Goal: Information Seeking & Learning: Check status

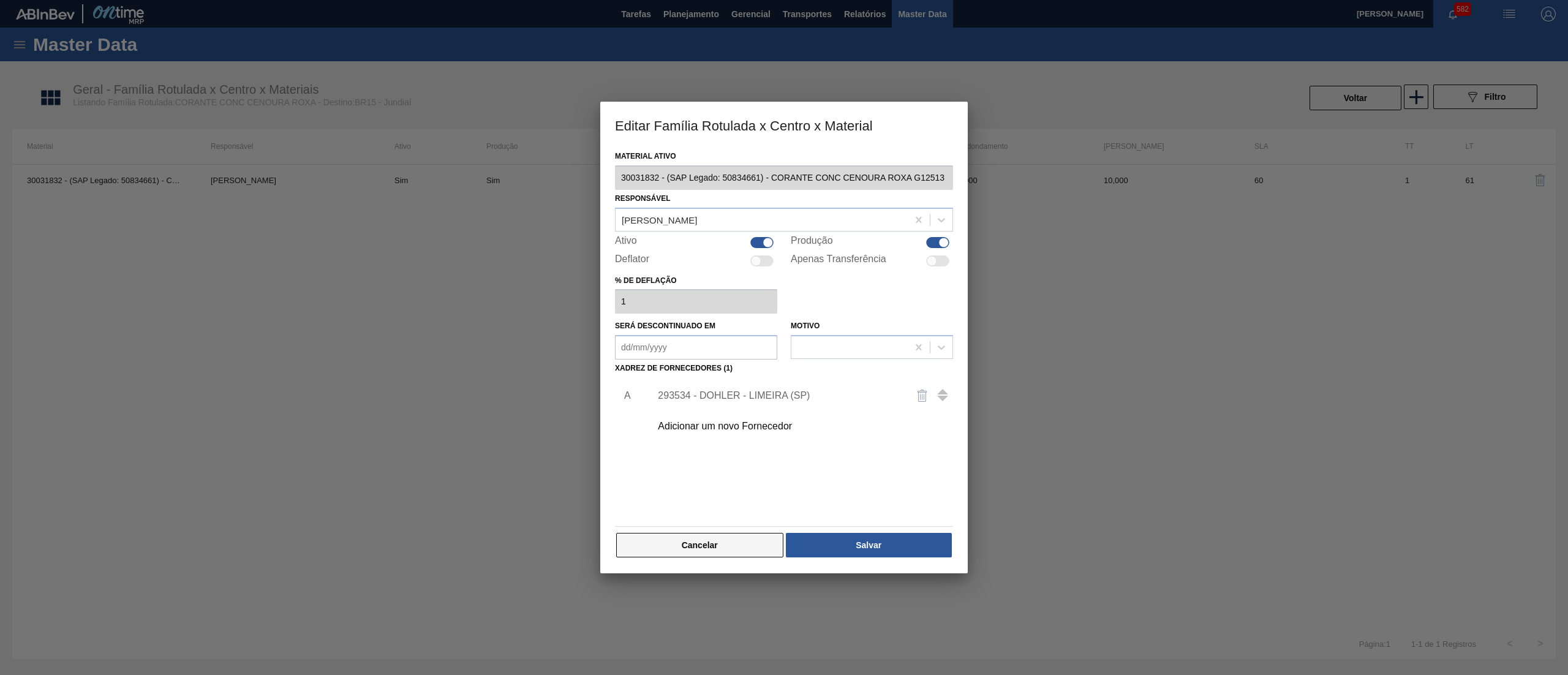
click at [723, 534] on button "Cancelar" at bounding box center [699, 545] width 167 height 24
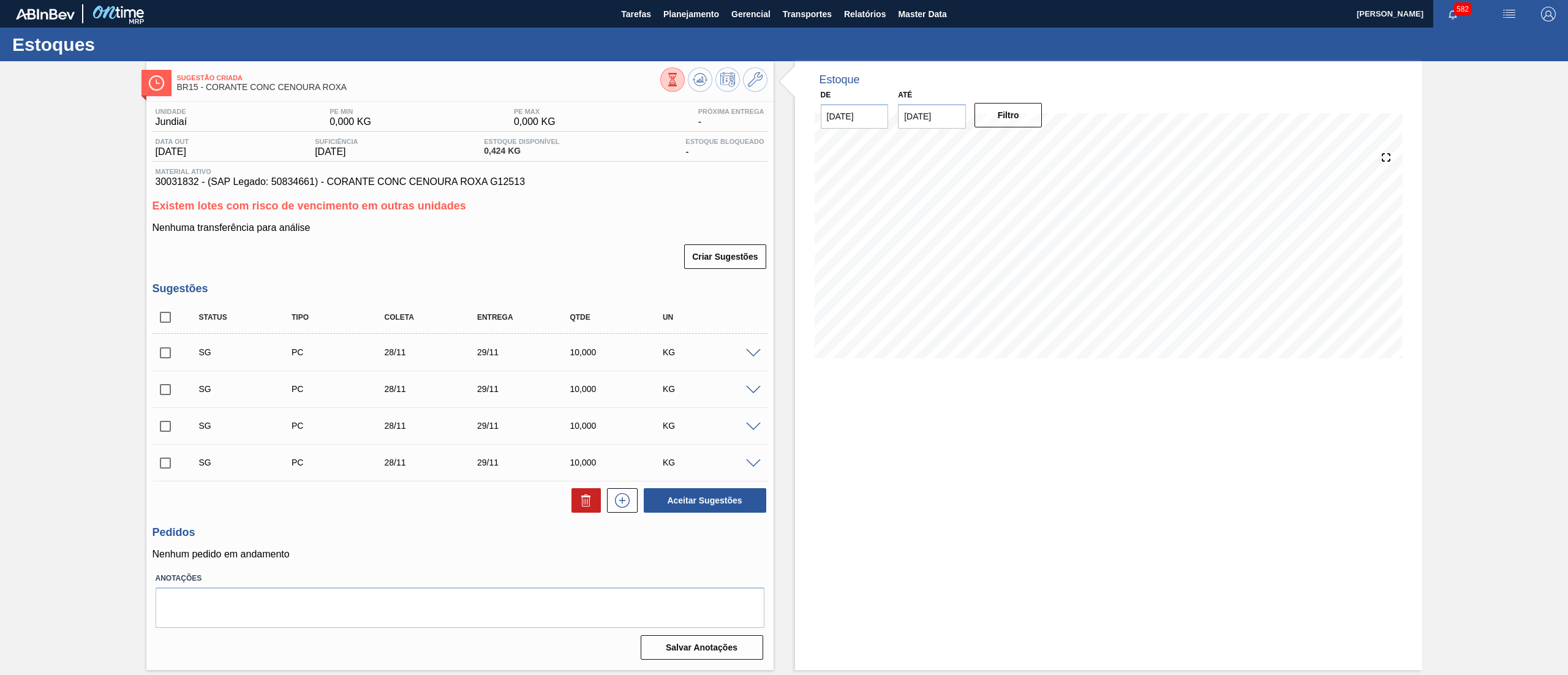
click at [165, 318] on input "checkbox" at bounding box center [165, 318] width 26 height 26
checkbox input "true"
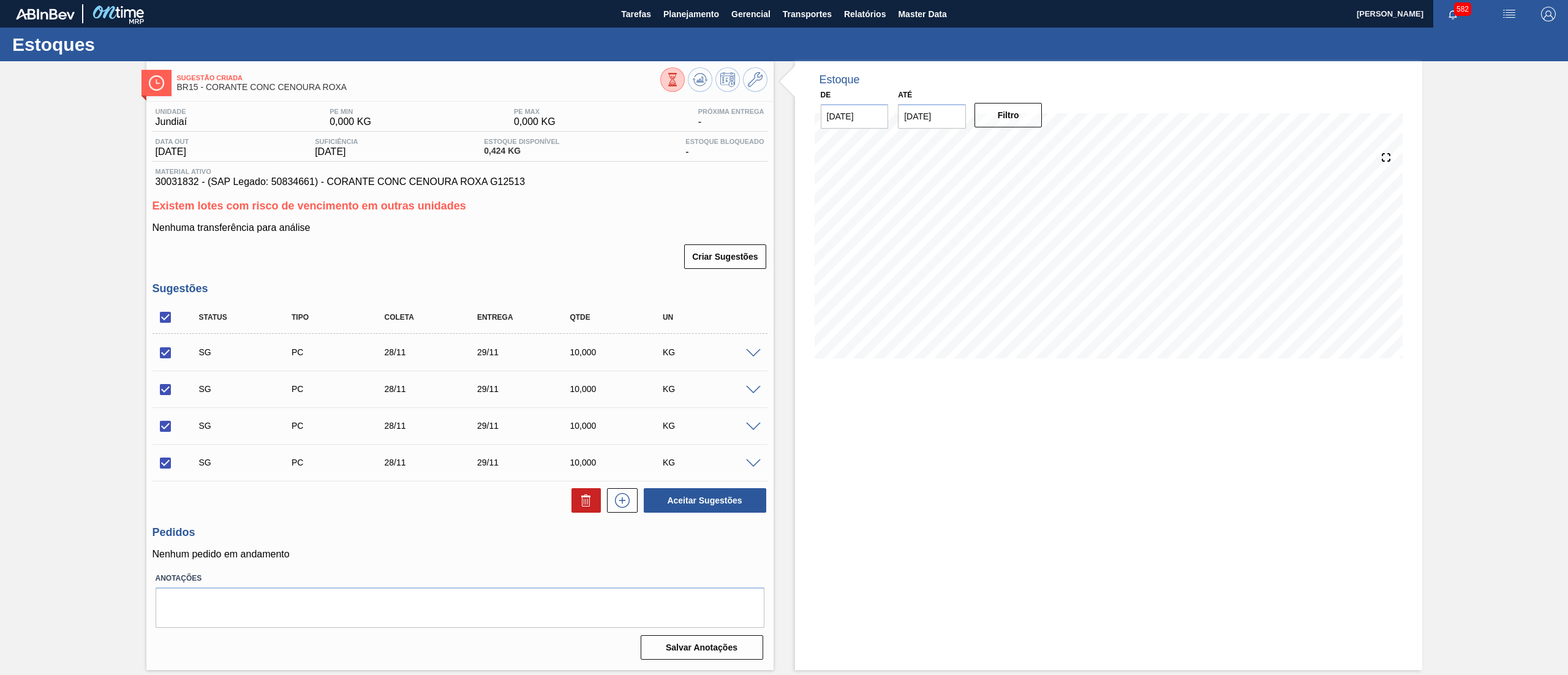
checkbox input "true"
click at [588, 495] on icon at bounding box center [586, 500] width 15 height 15
checkbox input "false"
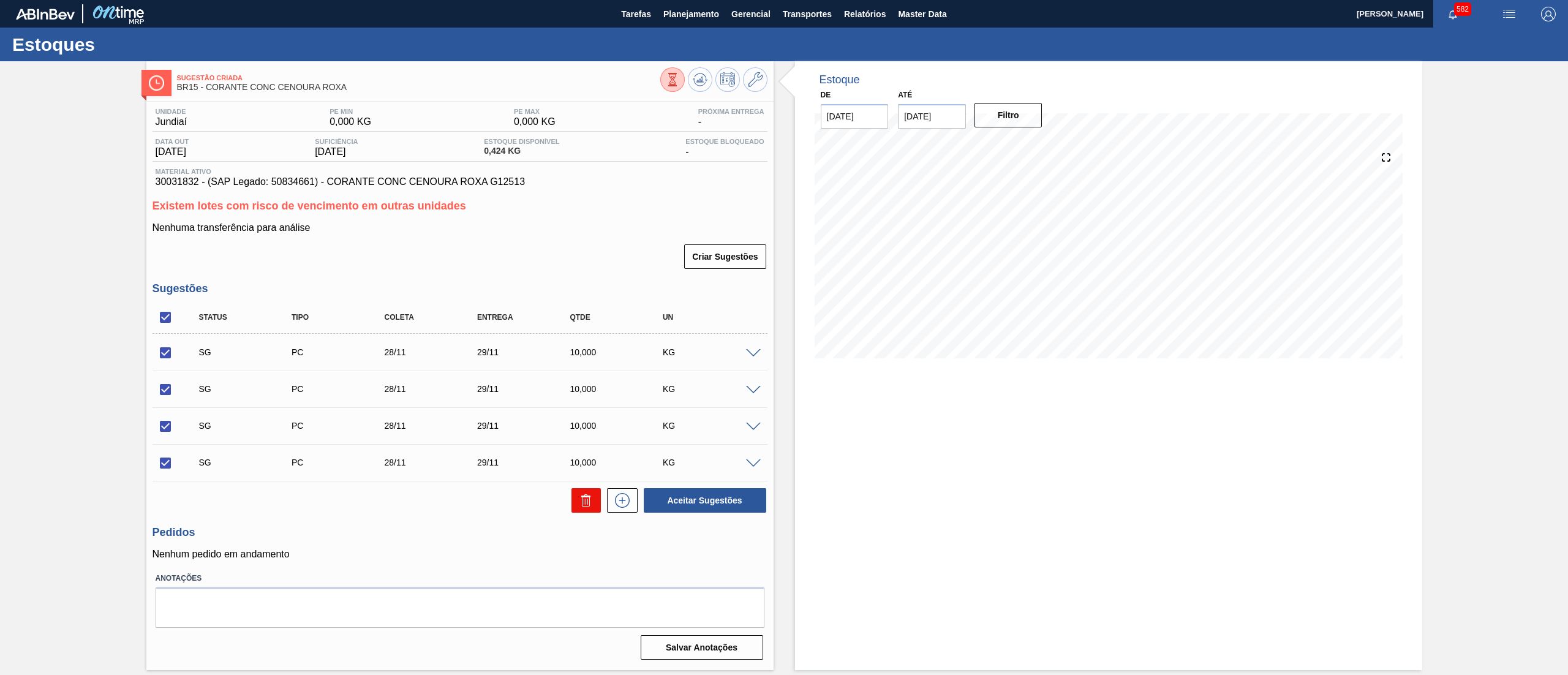
checkbox input "false"
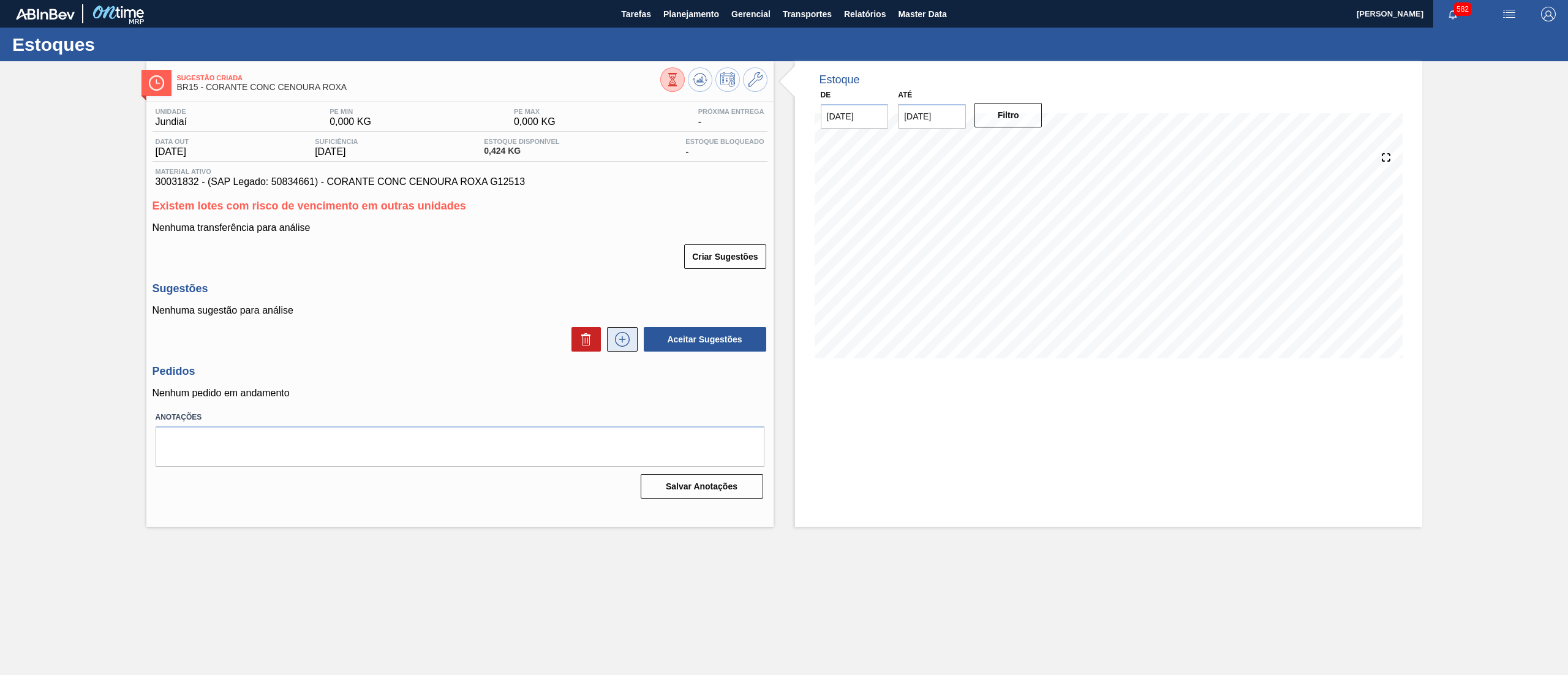
click at [619, 339] on icon at bounding box center [622, 339] width 20 height 15
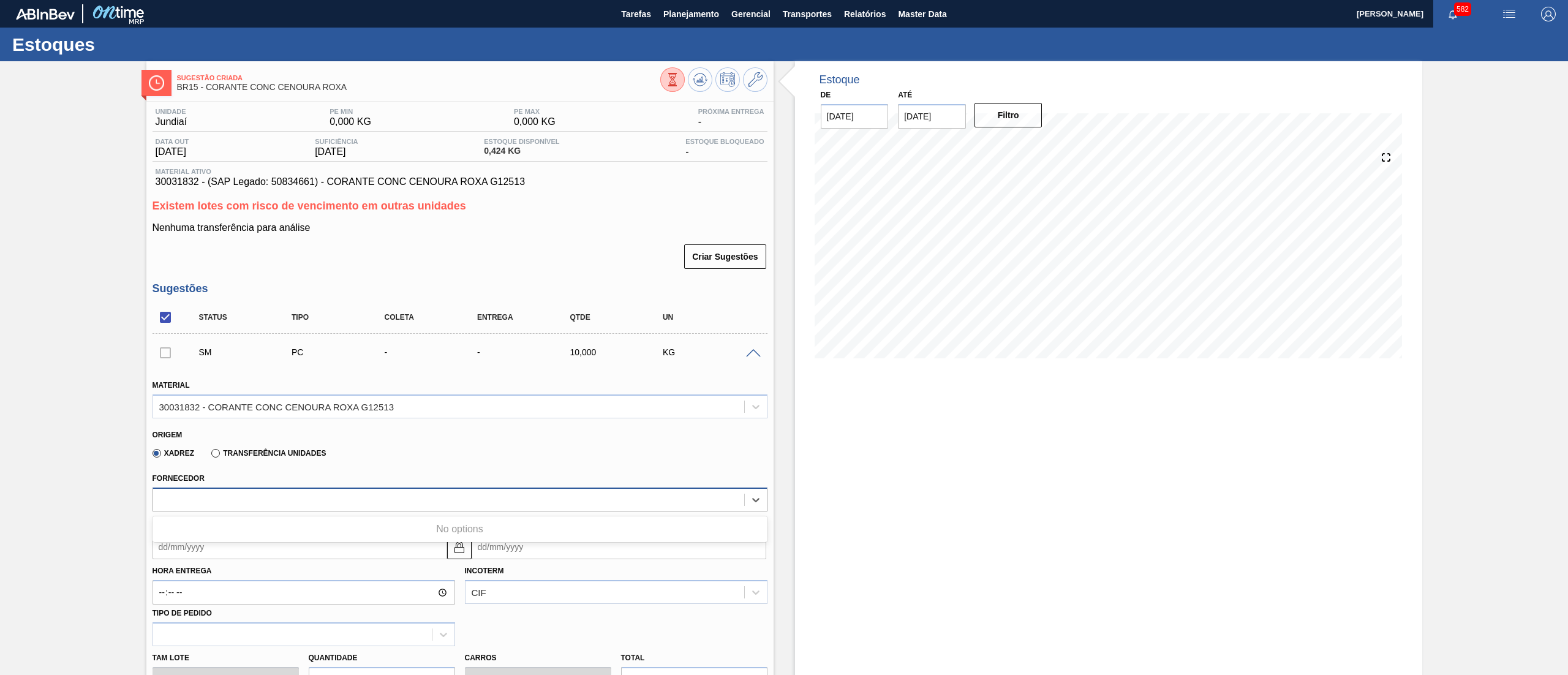
click at [215, 492] on div at bounding box center [448, 500] width 591 height 18
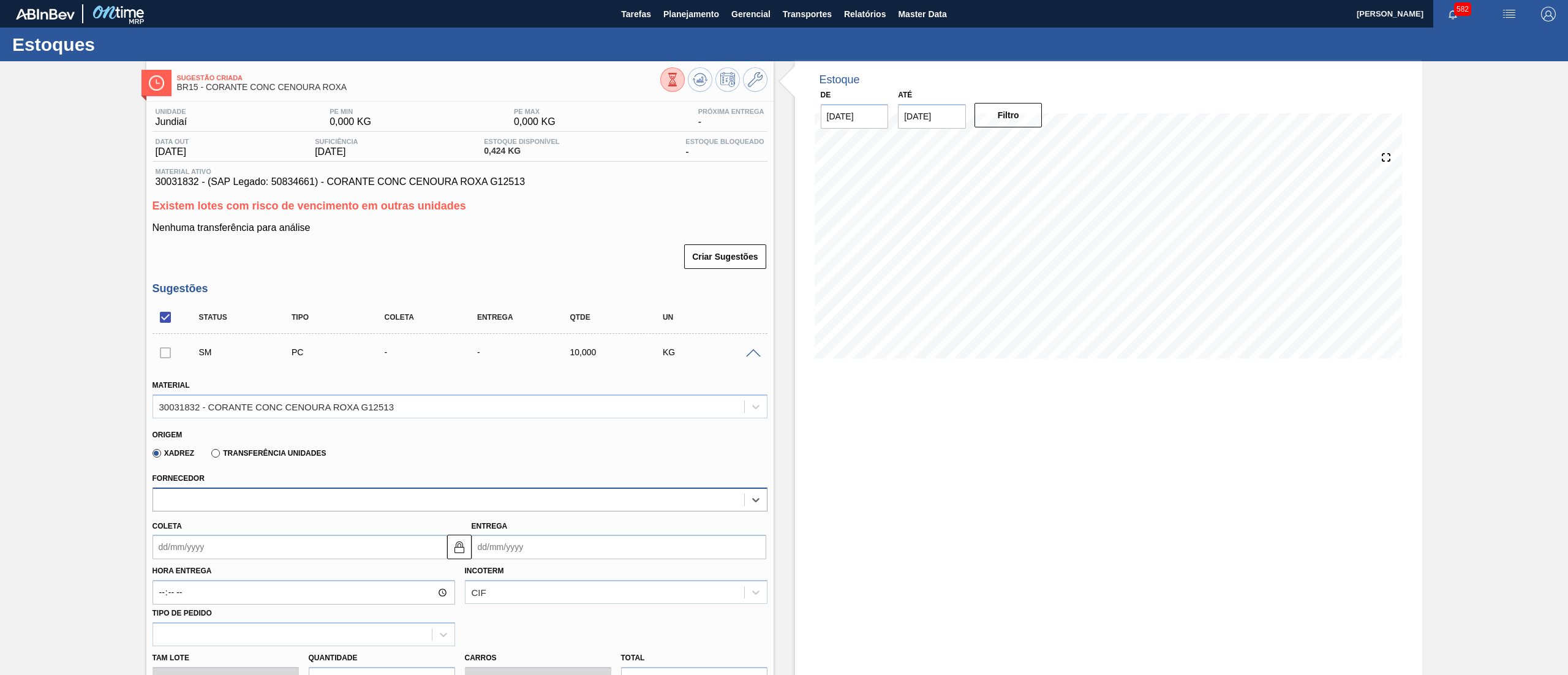
click at [215, 492] on div at bounding box center [448, 500] width 591 height 18
drag, startPoint x: 515, startPoint y: 186, endPoint x: 150, endPoint y: 183, distance: 365.0
click at [150, 183] on div "Unidade Jundiaí PE MIN 0,000 KG PE MAX 0,000 KG Próxima Entrega - Data out [DAT…" at bounding box center [460, 579] width 627 height 955
copy span "30031832 - (SAP Legado: 50834661) - CORANTE CONC CENOURA ROXA G12513"
click at [687, 12] on span "Planejamento" at bounding box center [691, 14] width 56 height 15
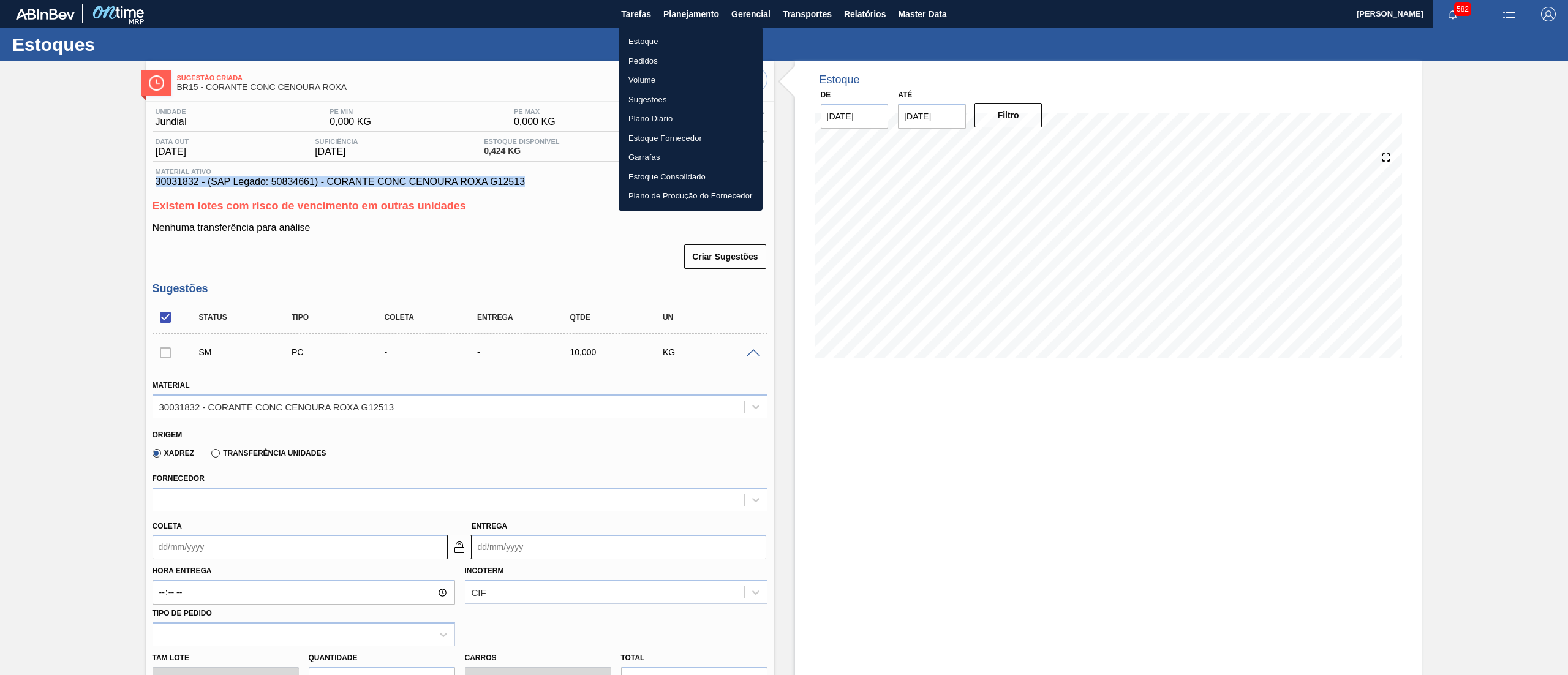
click at [654, 38] on li "Estoque" at bounding box center [691, 41] width 144 height 20
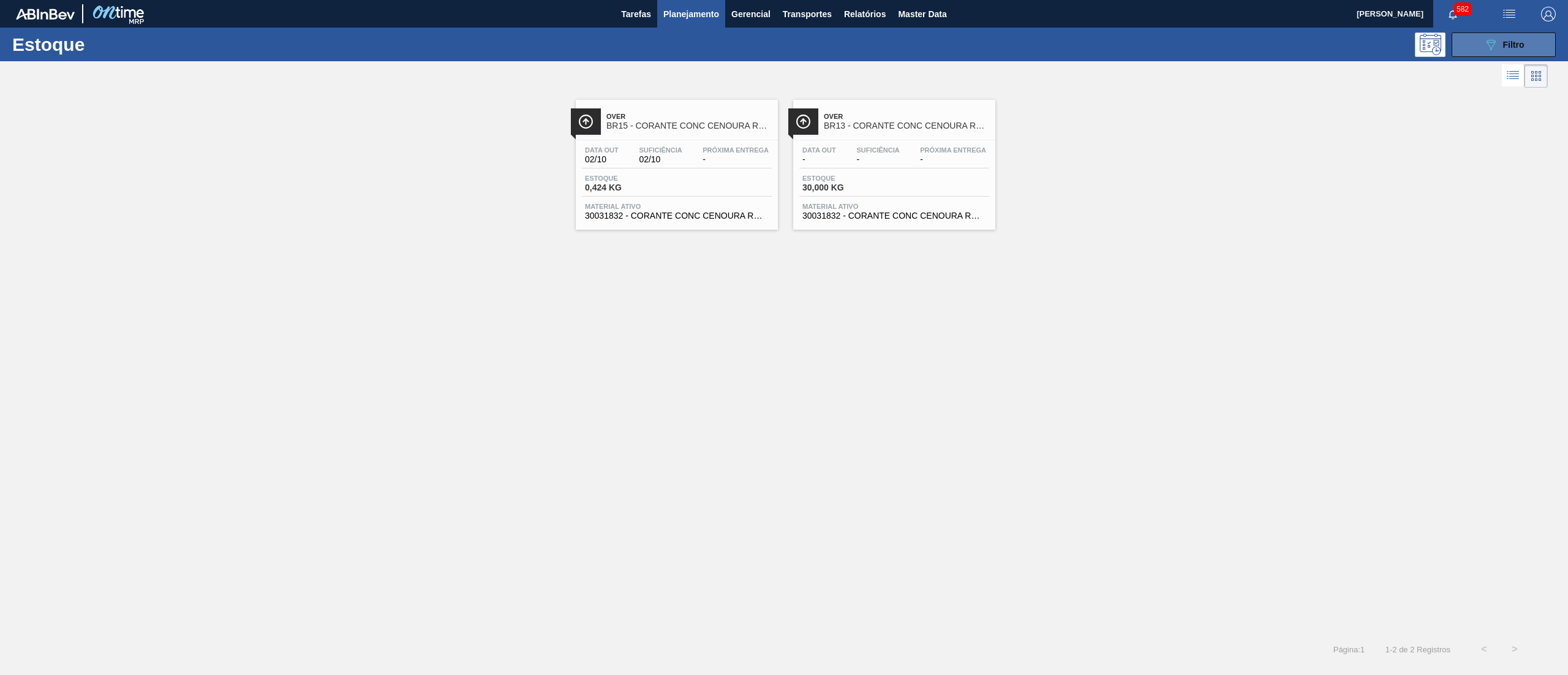
click at [1504, 49] on div "089F7B8B-B2A5-4AFE-B5C0-19BA573D28AC Filtro" at bounding box center [1504, 45] width 41 height 15
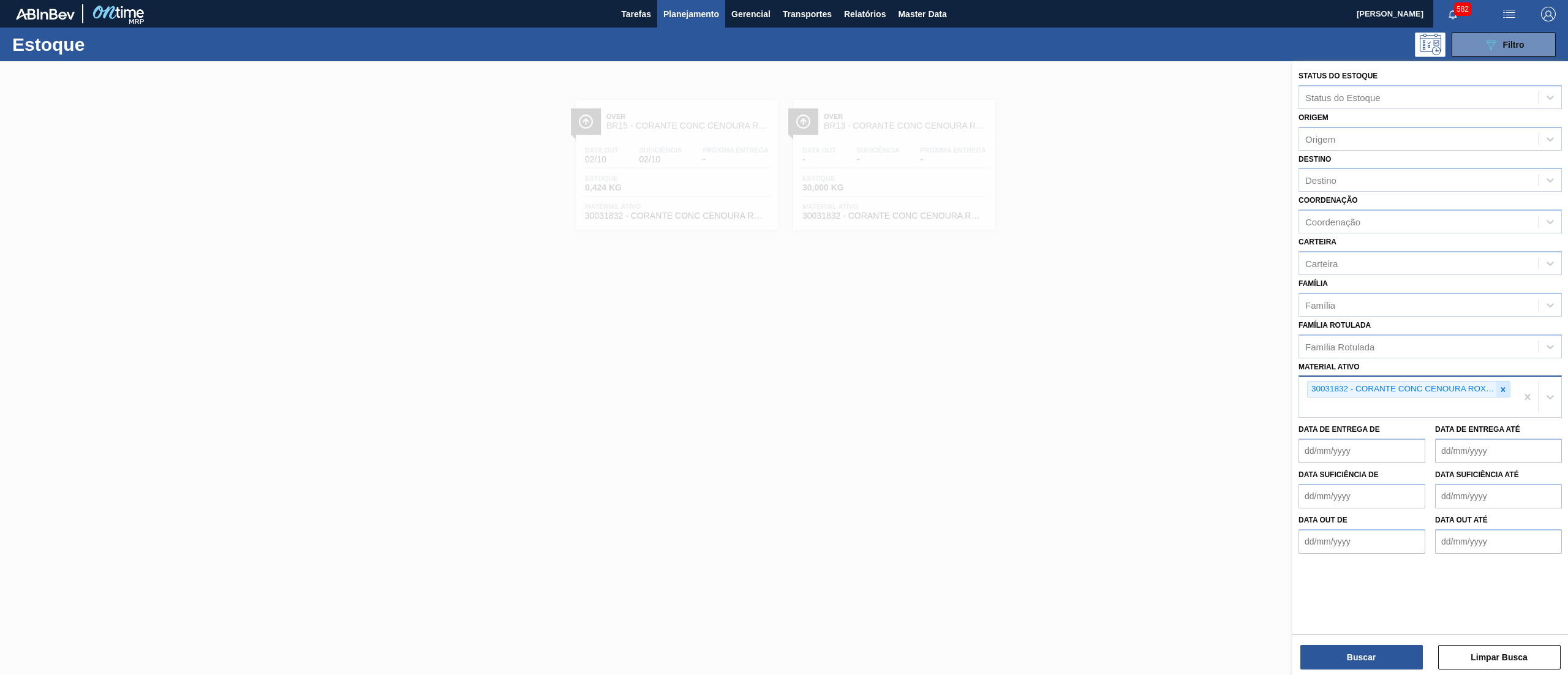
click at [1504, 391] on icon at bounding box center [1503, 389] width 9 height 9
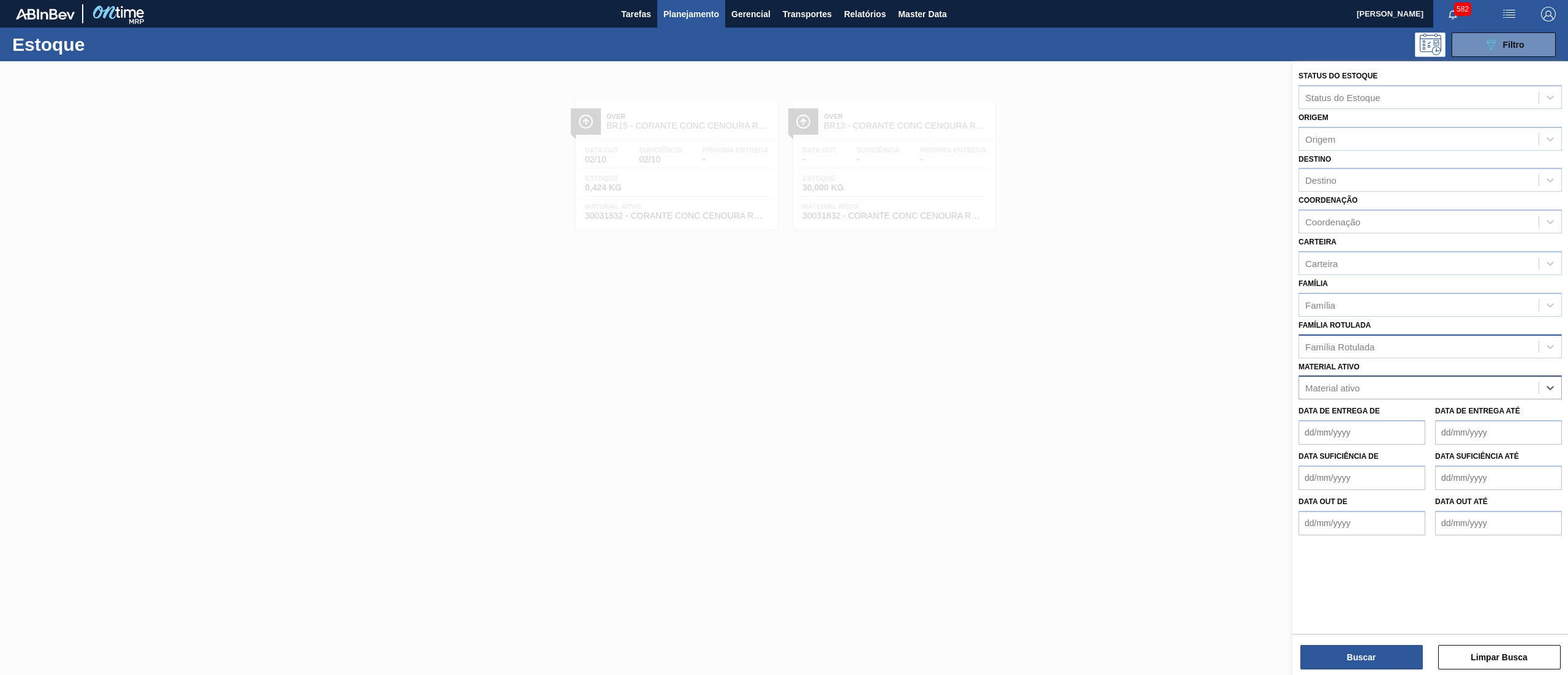
click at [1399, 352] on div "Família Rotulada" at bounding box center [1419, 346] width 240 height 18
type Rotulada "melaço"
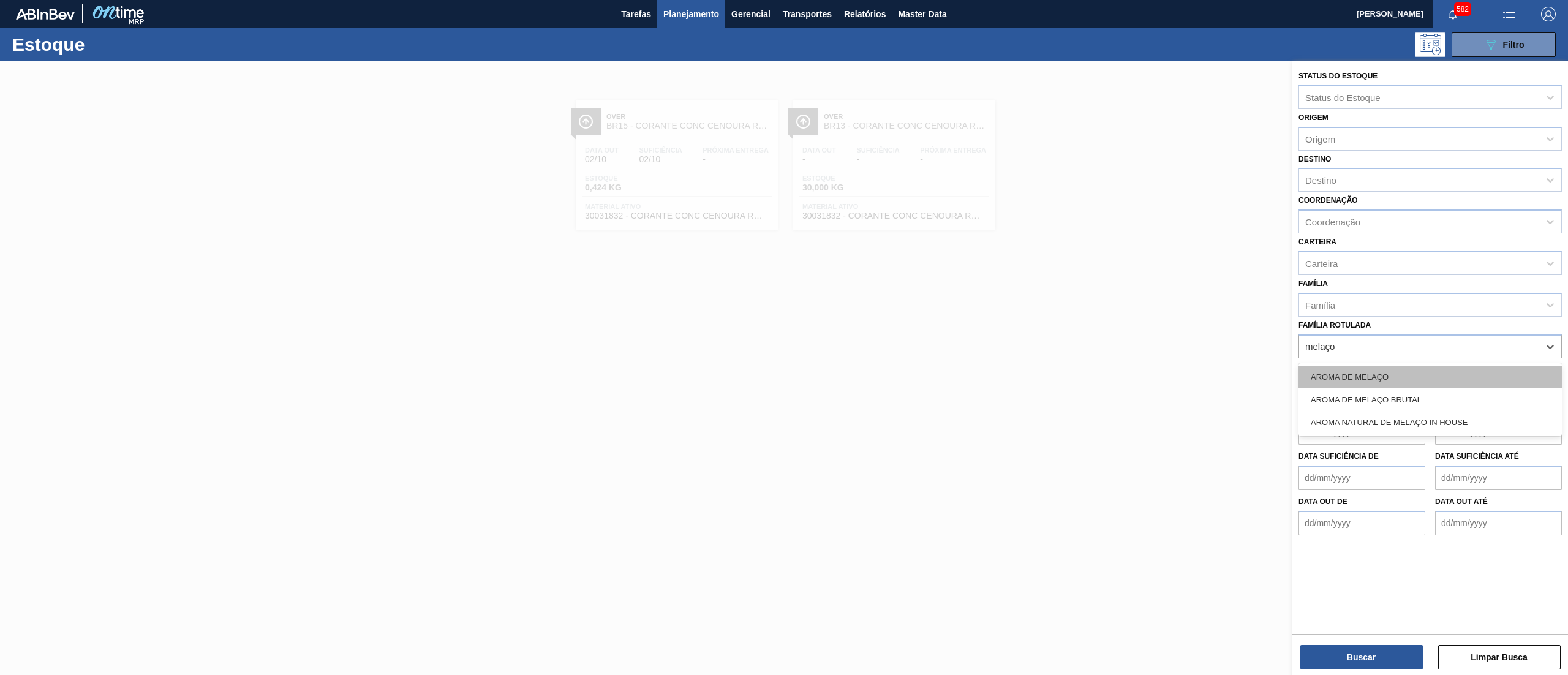
click at [1397, 372] on div "AROMA DE MELAÇO" at bounding box center [1430, 376] width 263 height 22
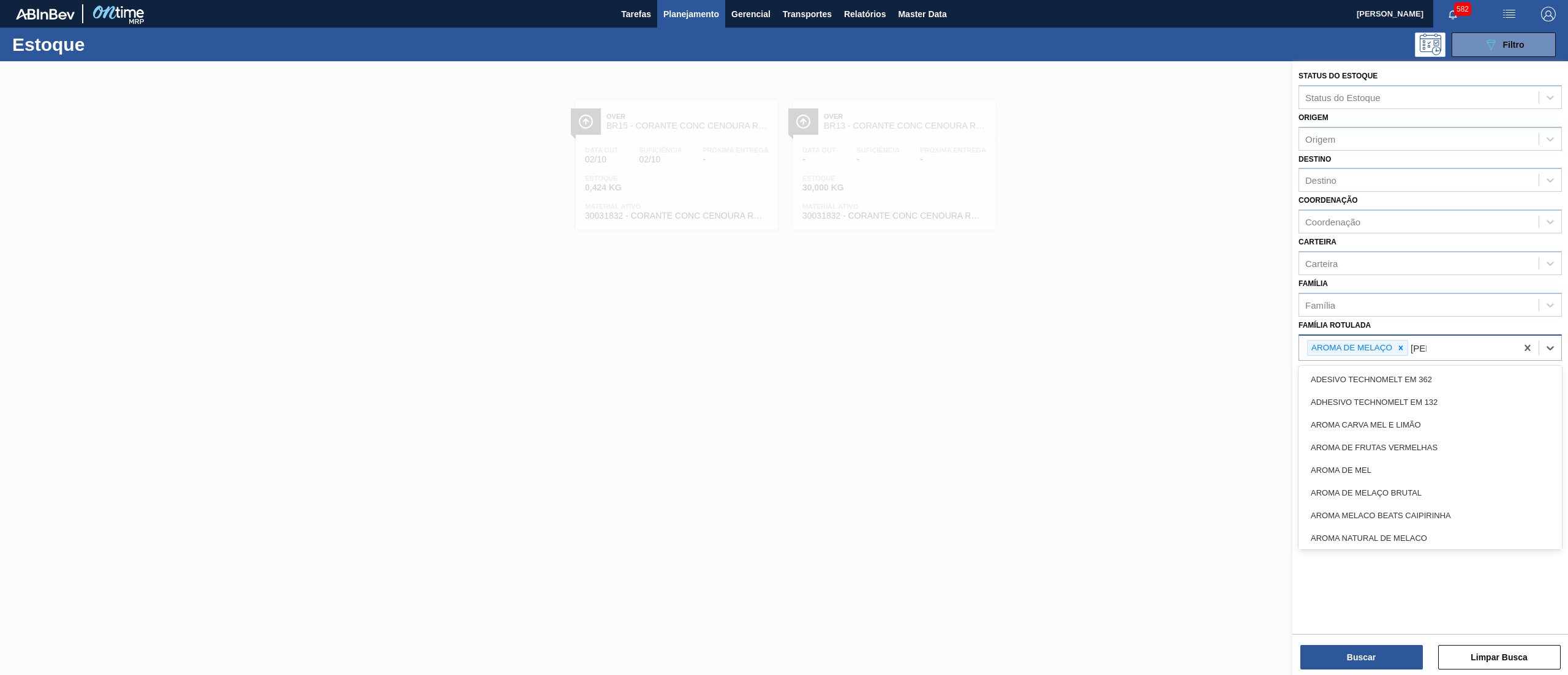
type Rotulada "mela"
click at [1437, 370] on div "AROMA DE MELAÇO BRUTAL" at bounding box center [1430, 379] width 263 height 22
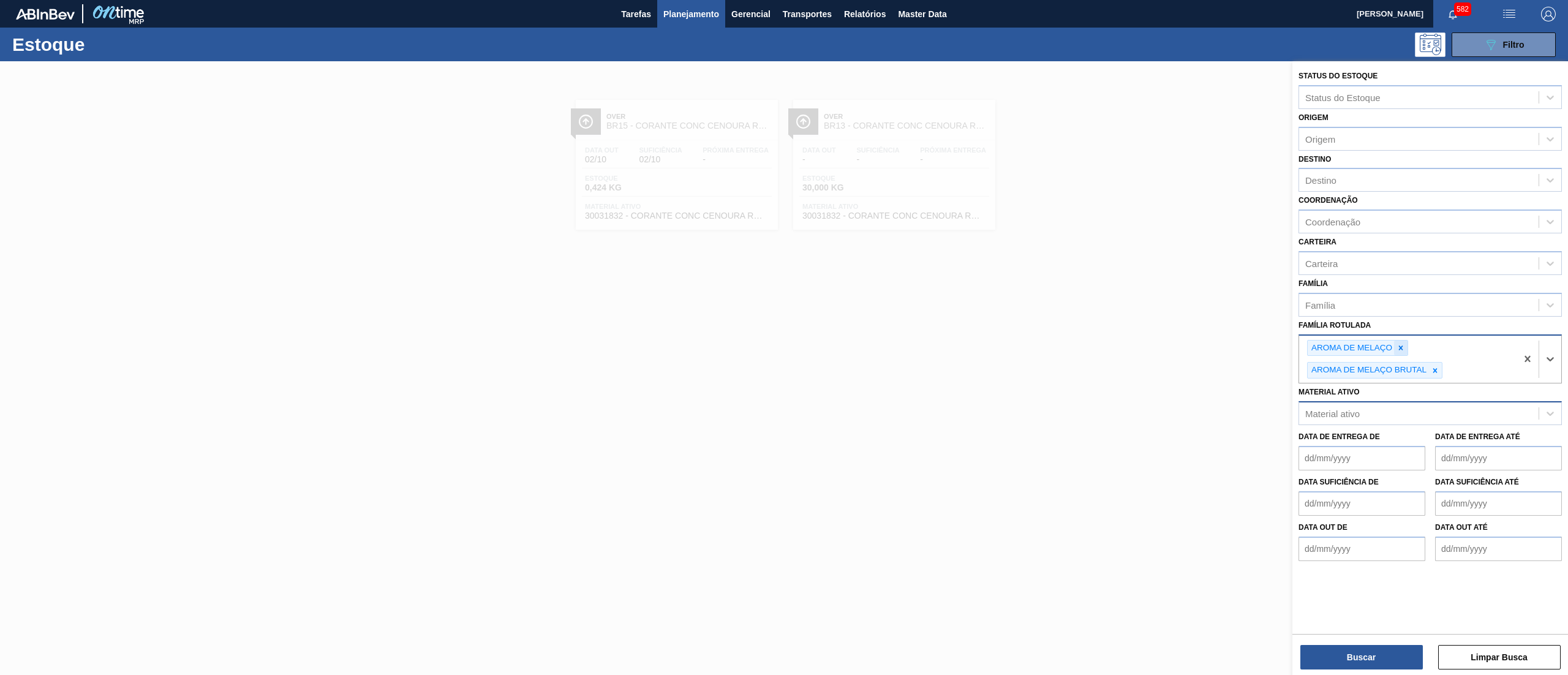
click at [1397, 344] on icon at bounding box center [1401, 348] width 9 height 9
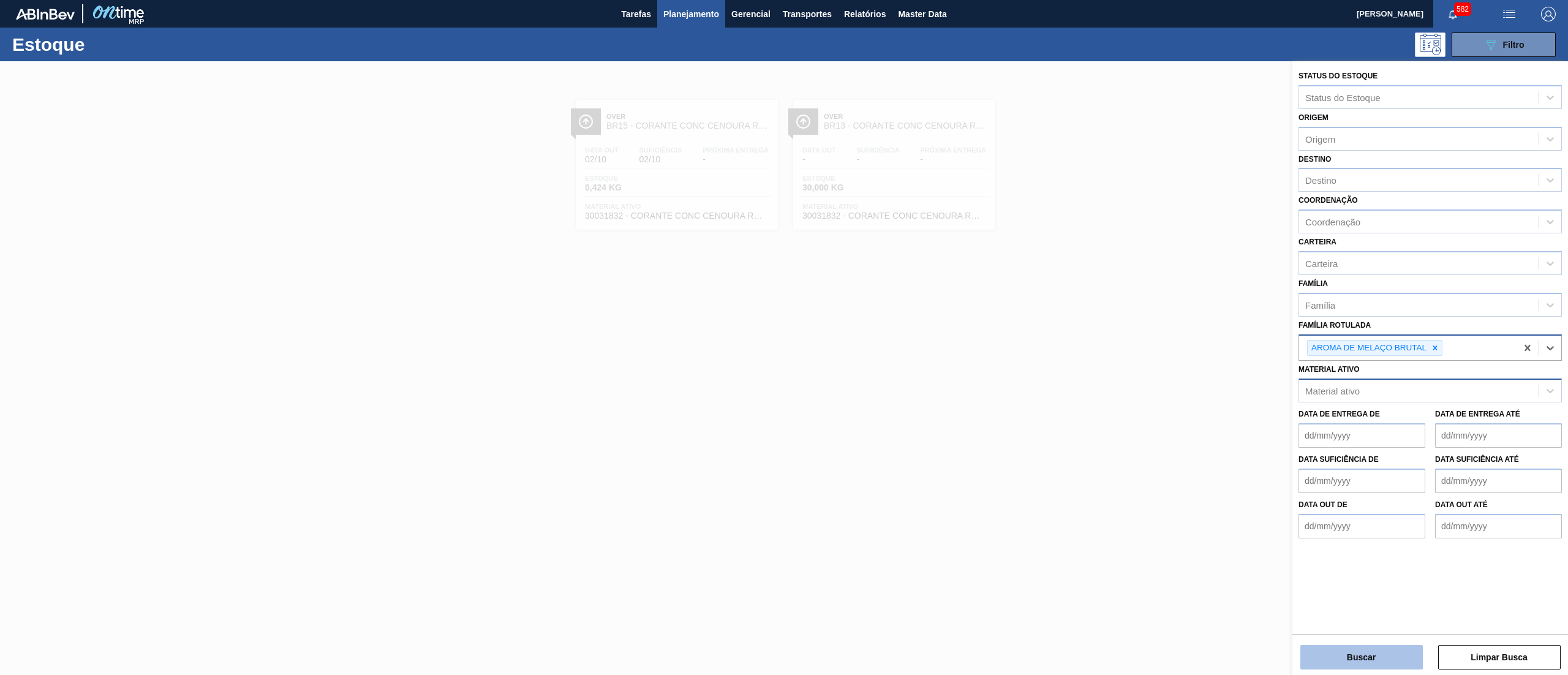
click at [1331, 660] on button "Buscar" at bounding box center [1362, 657] width 123 height 24
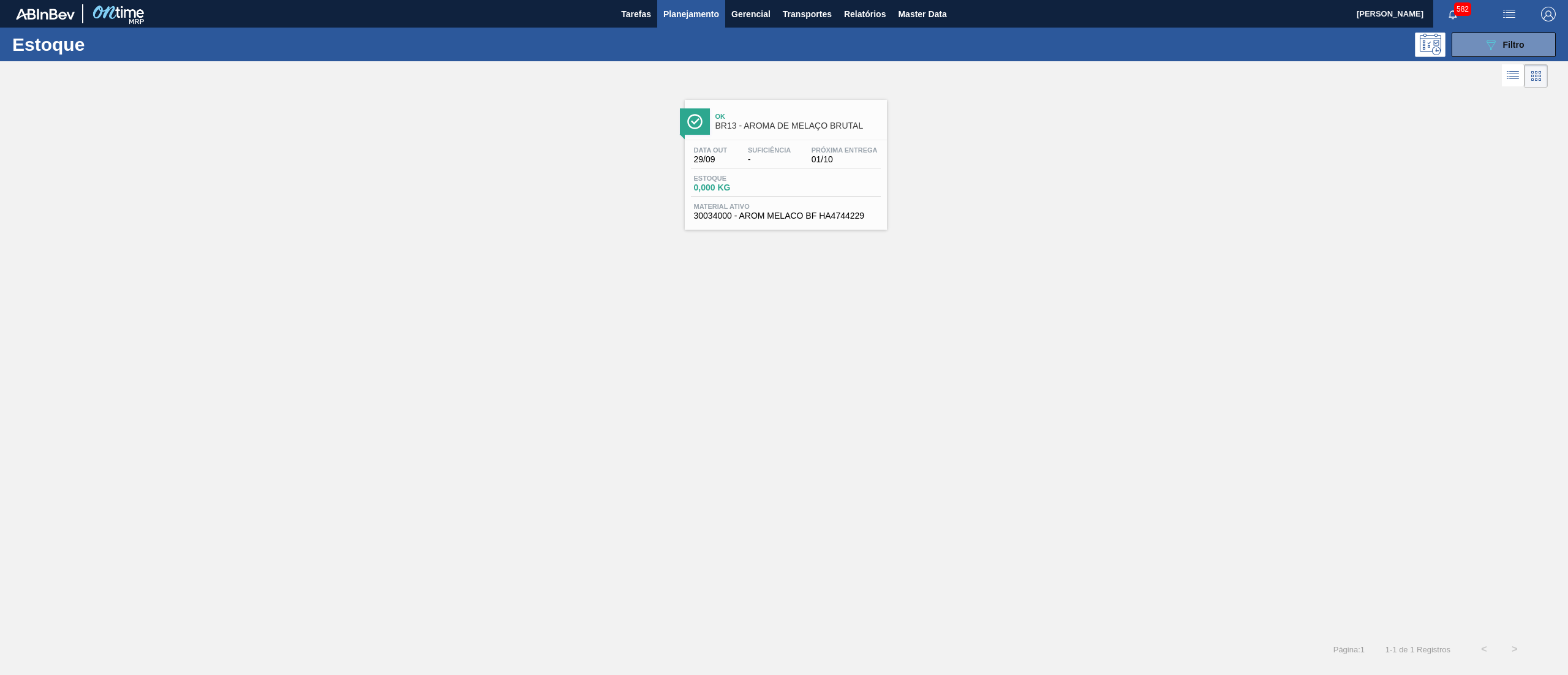
click at [800, 217] on span "30034000 - AROM MELACO BF HA4744229" at bounding box center [785, 216] width 183 height 9
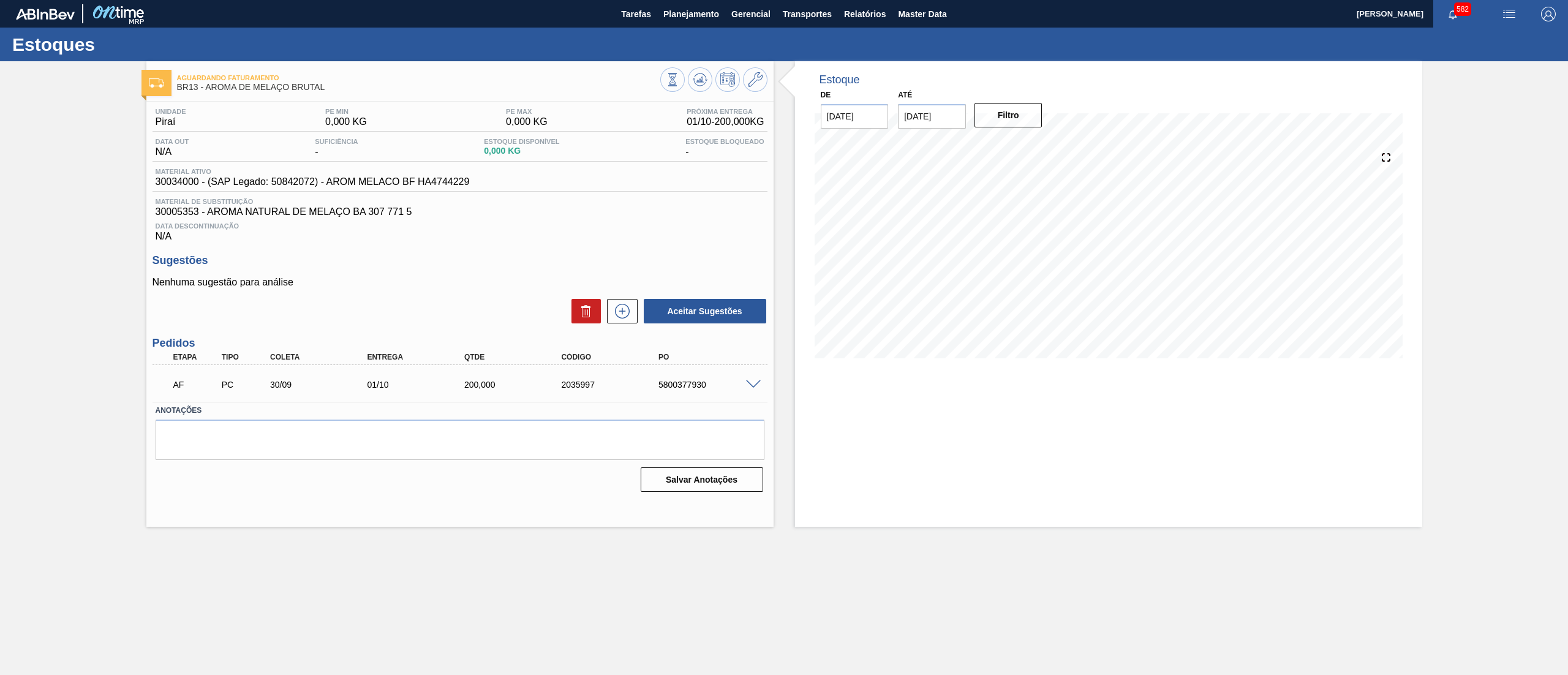
click at [785, 227] on div "Estoque De [DATE] Até [DATE] Filtro 01/10 Projeção de Estoque 200 [DOMAIN_NAME]…" at bounding box center [1098, 294] width 649 height 466
